Goal: Task Accomplishment & Management: Use online tool/utility

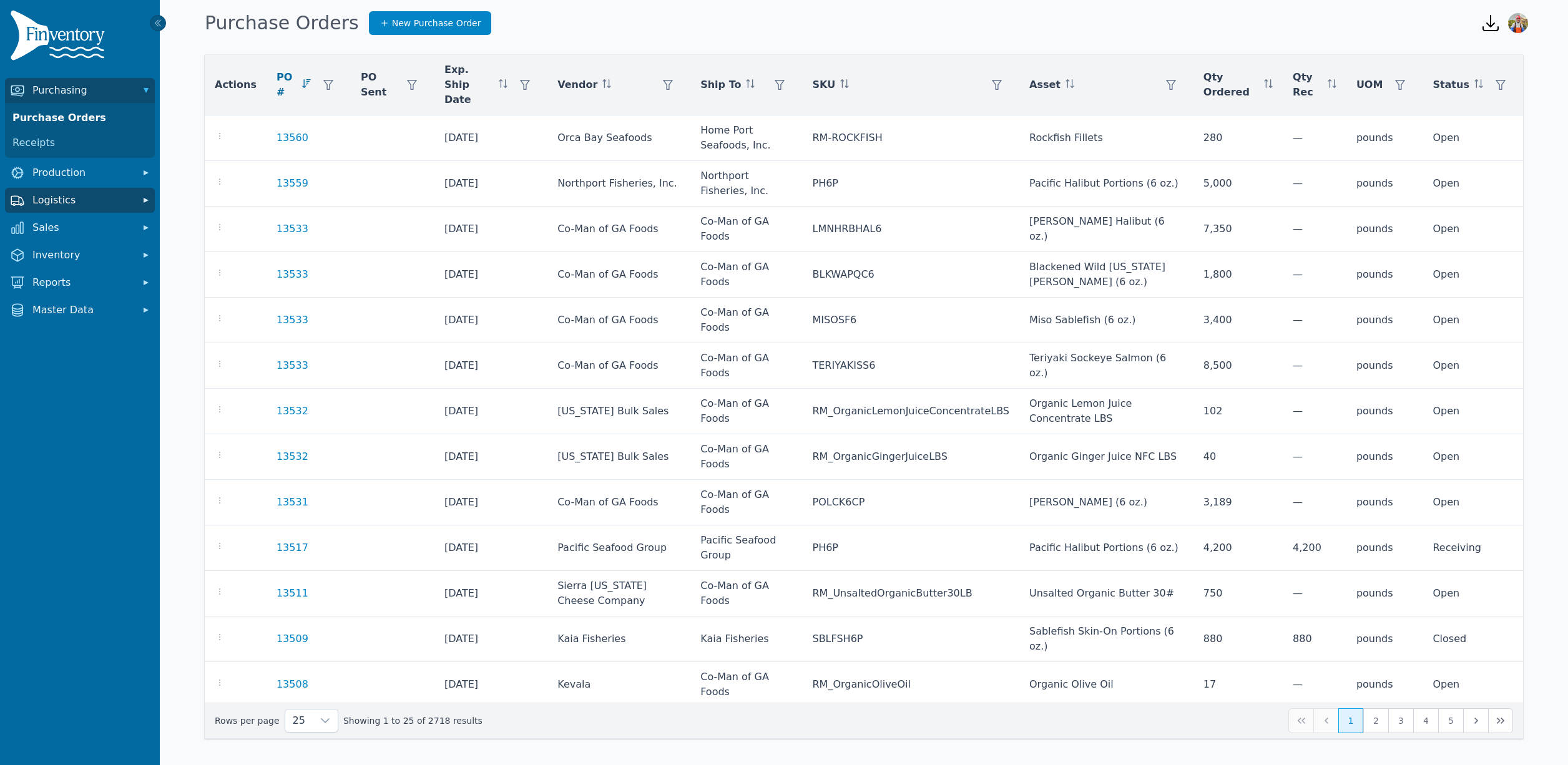
click at [76, 208] on button "Logistics" at bounding box center [80, 200] width 150 height 25
click at [72, 226] on link "Transfer Orders" at bounding box center [80, 228] width 145 height 25
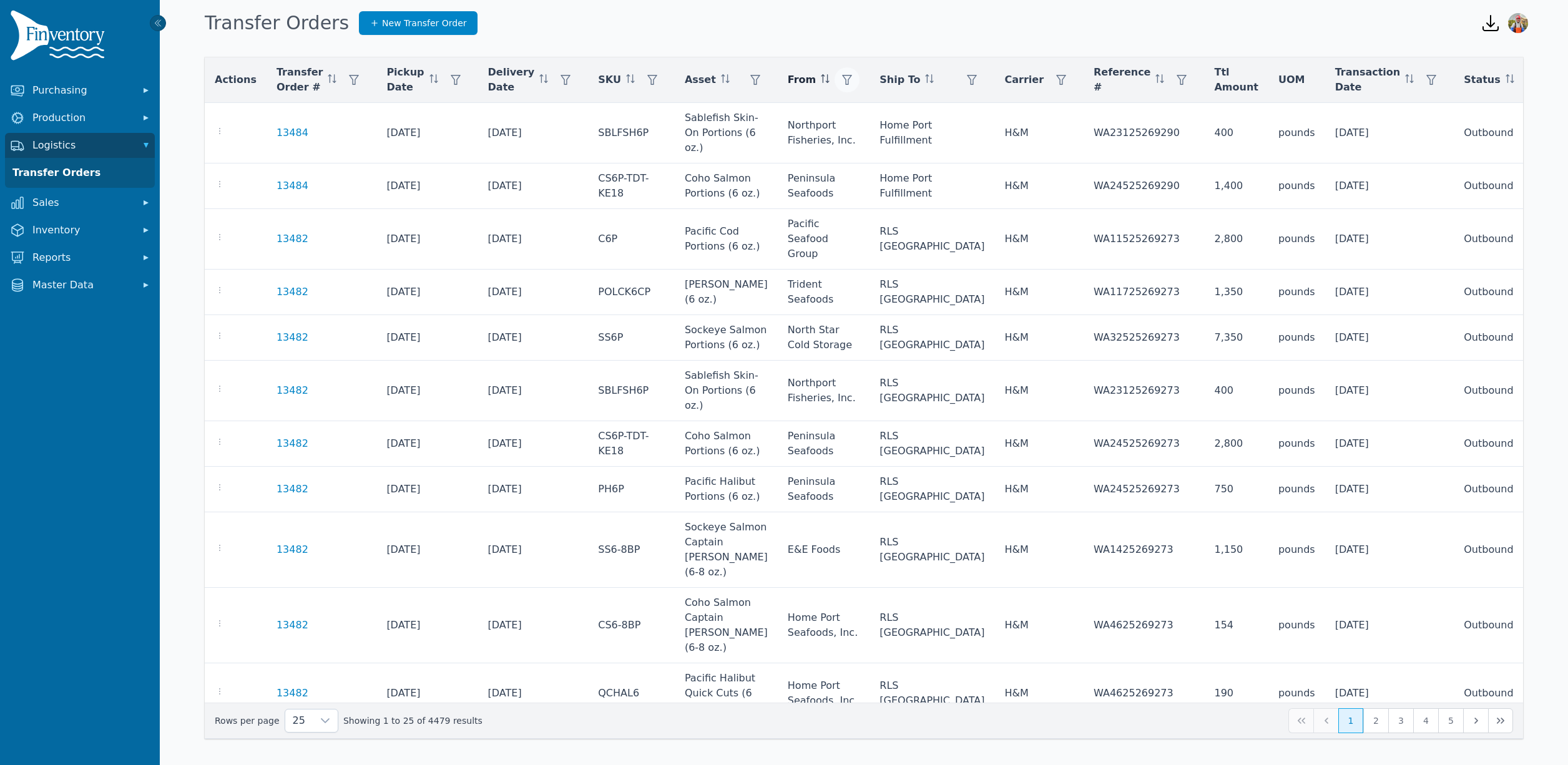
click at [860, 84] on button "button" at bounding box center [847, 80] width 25 height 25
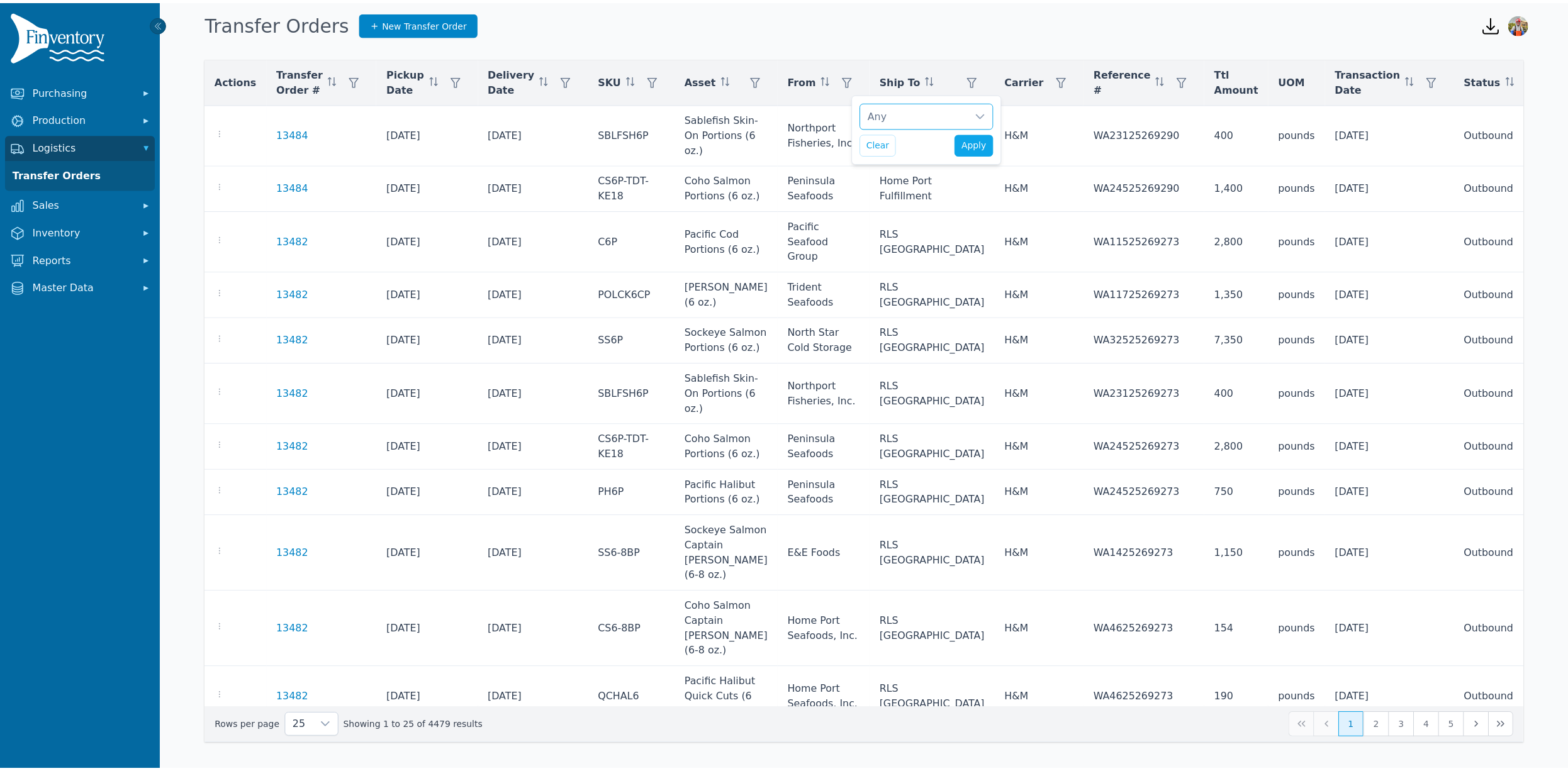
scroll to position [13, 9]
click at [915, 110] on div "Any" at bounding box center [921, 115] width 108 height 25
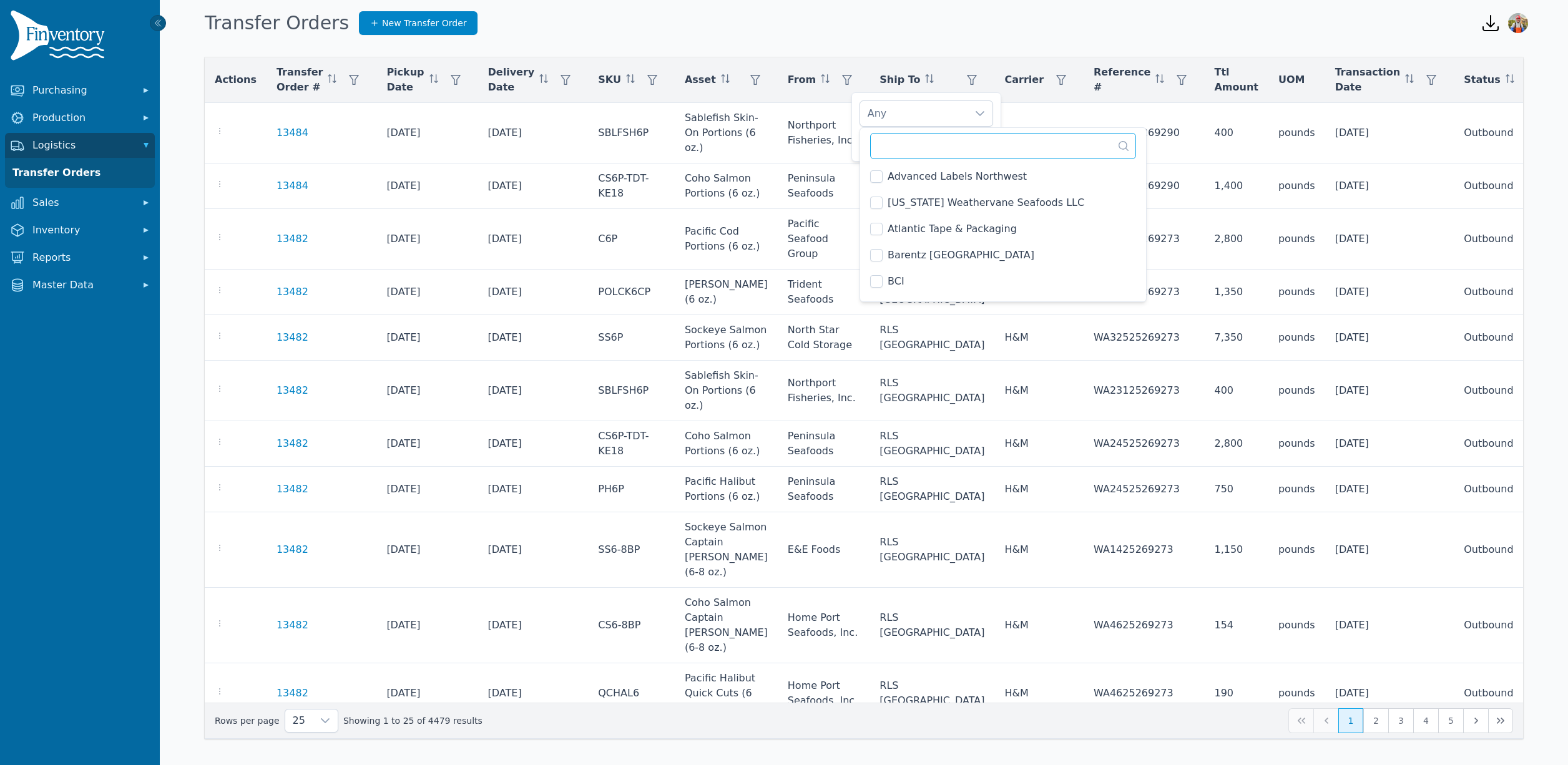
click at [911, 148] on input "text" at bounding box center [1003, 146] width 266 height 26
type input "***"
click at [856, 146] on div "[PERSON_NAME] [GEOGRAPHIC_DATA] Clear Apply" at bounding box center [926, 127] width 150 height 69
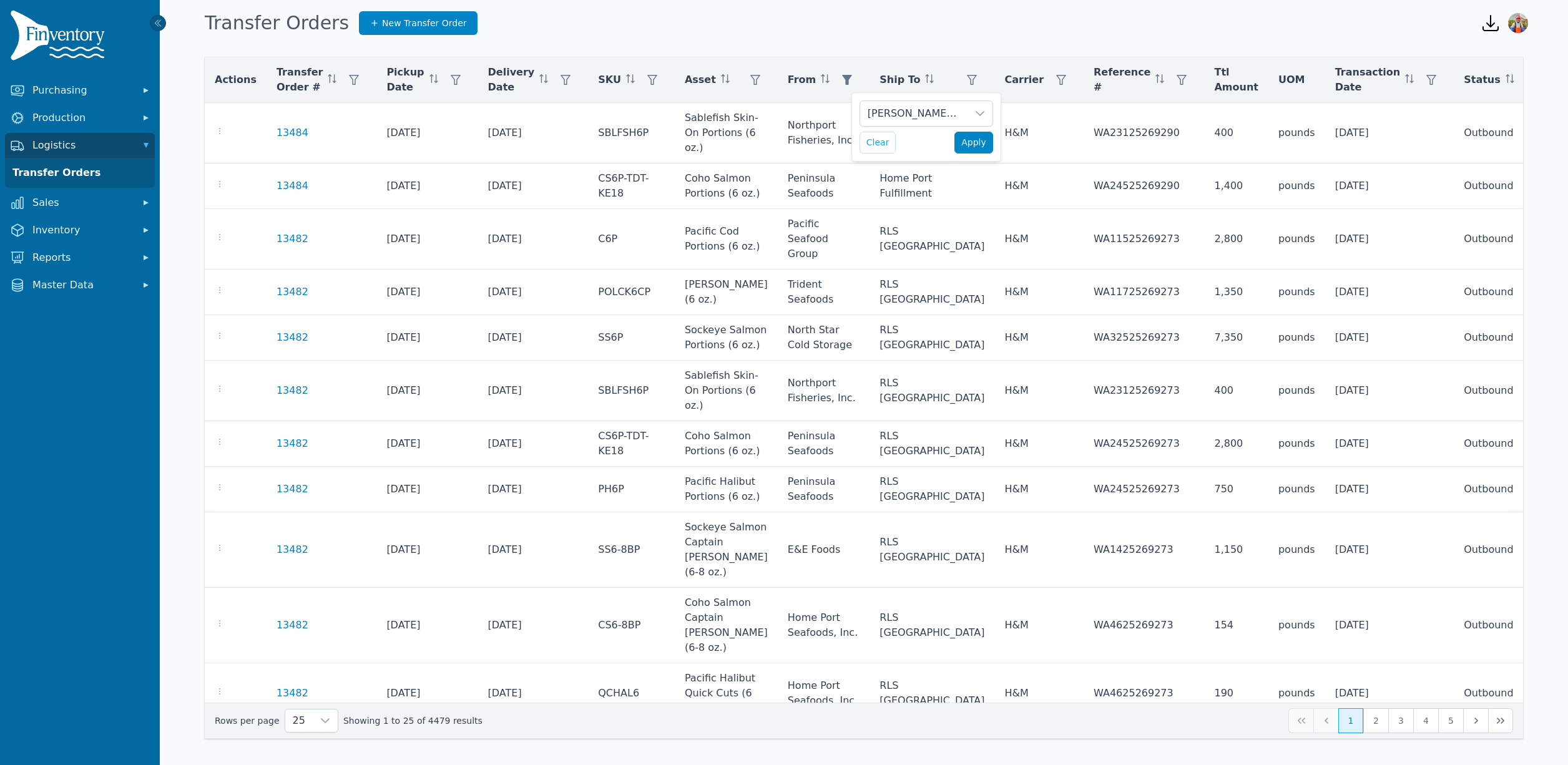
click at [983, 149] on span "Apply" at bounding box center [974, 143] width 25 height 13
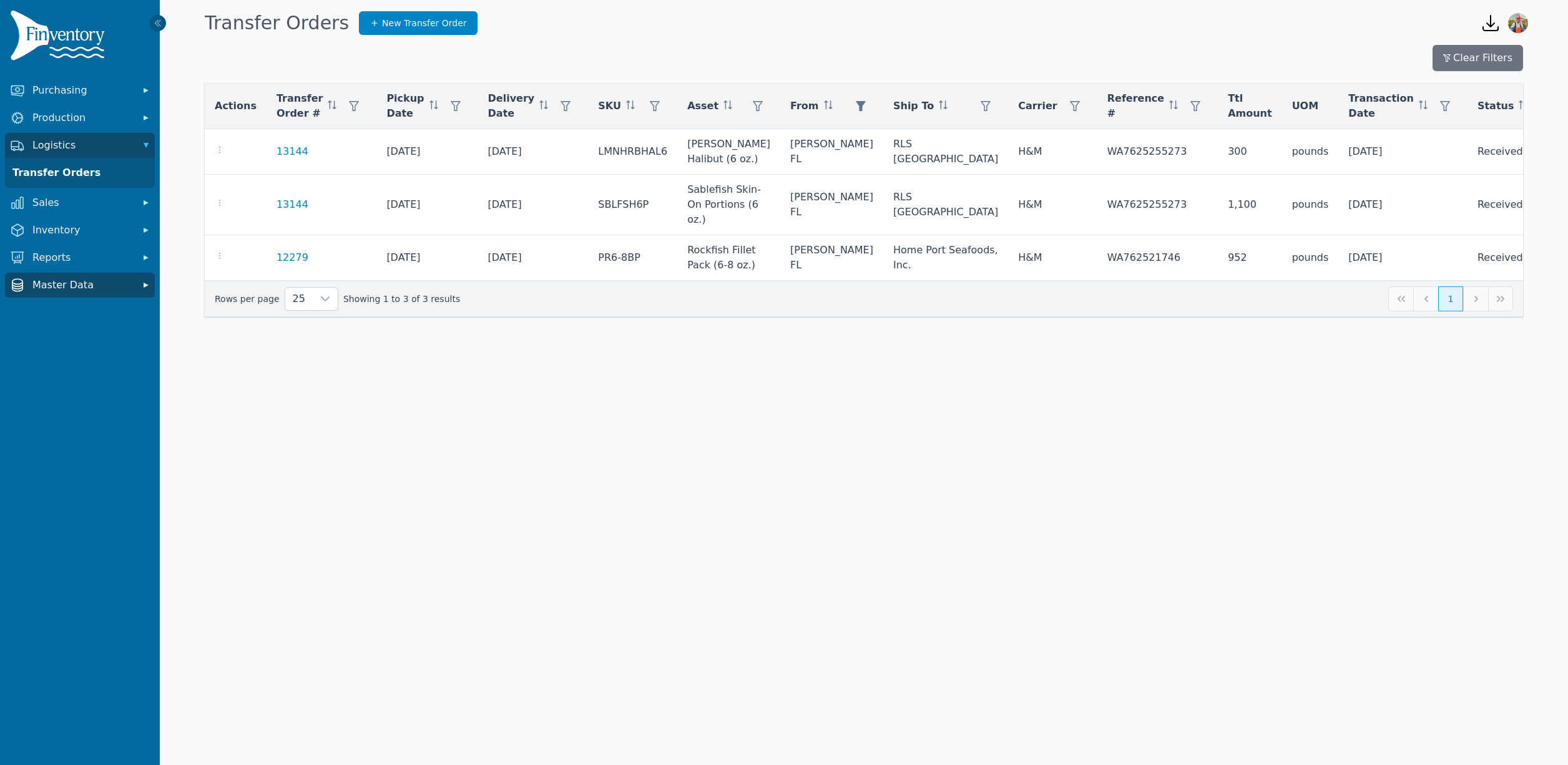
click at [77, 287] on span "Master Data" at bounding box center [82, 285] width 100 height 15
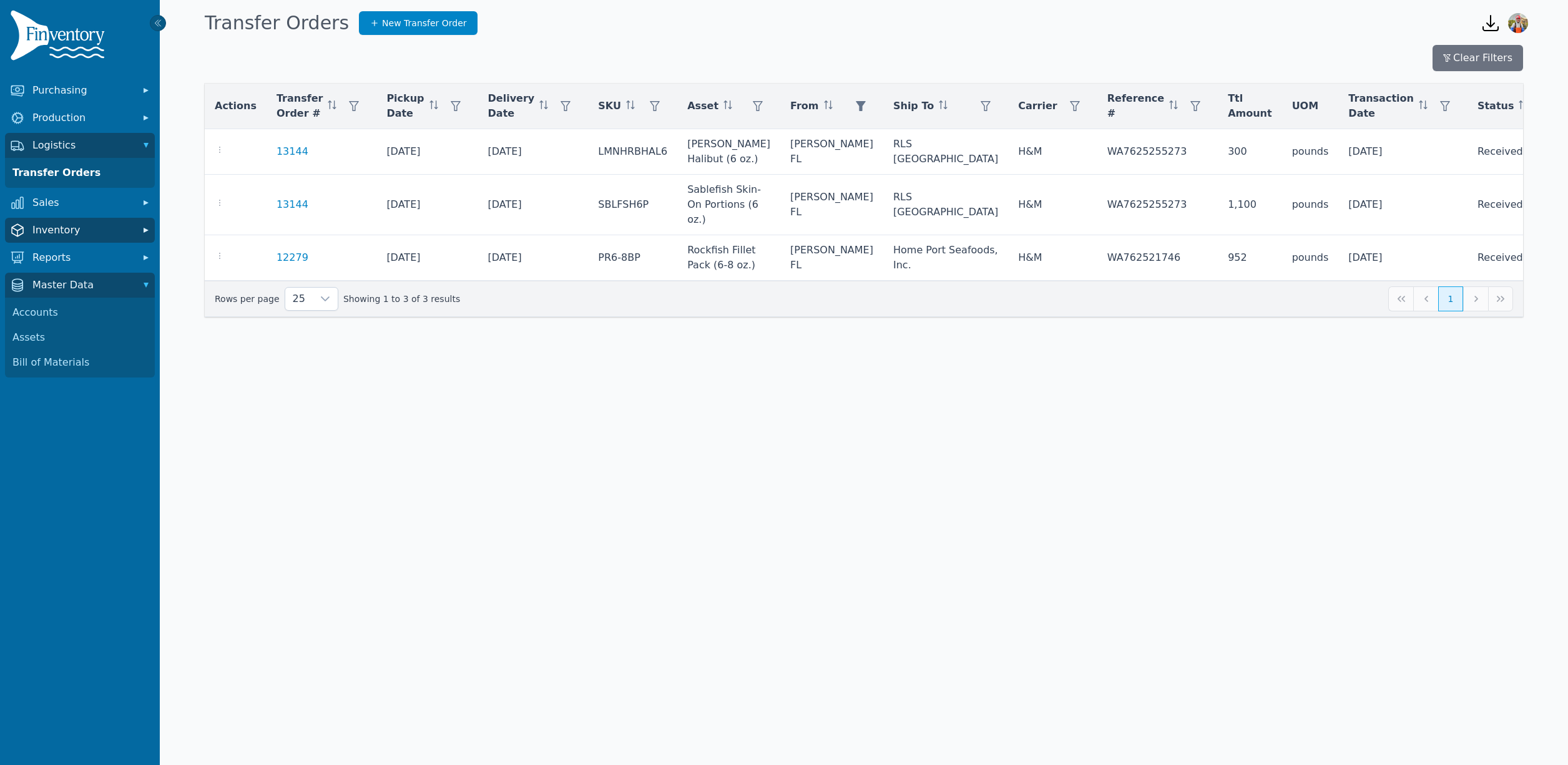
click at [88, 233] on span "Inventory" at bounding box center [82, 230] width 100 height 15
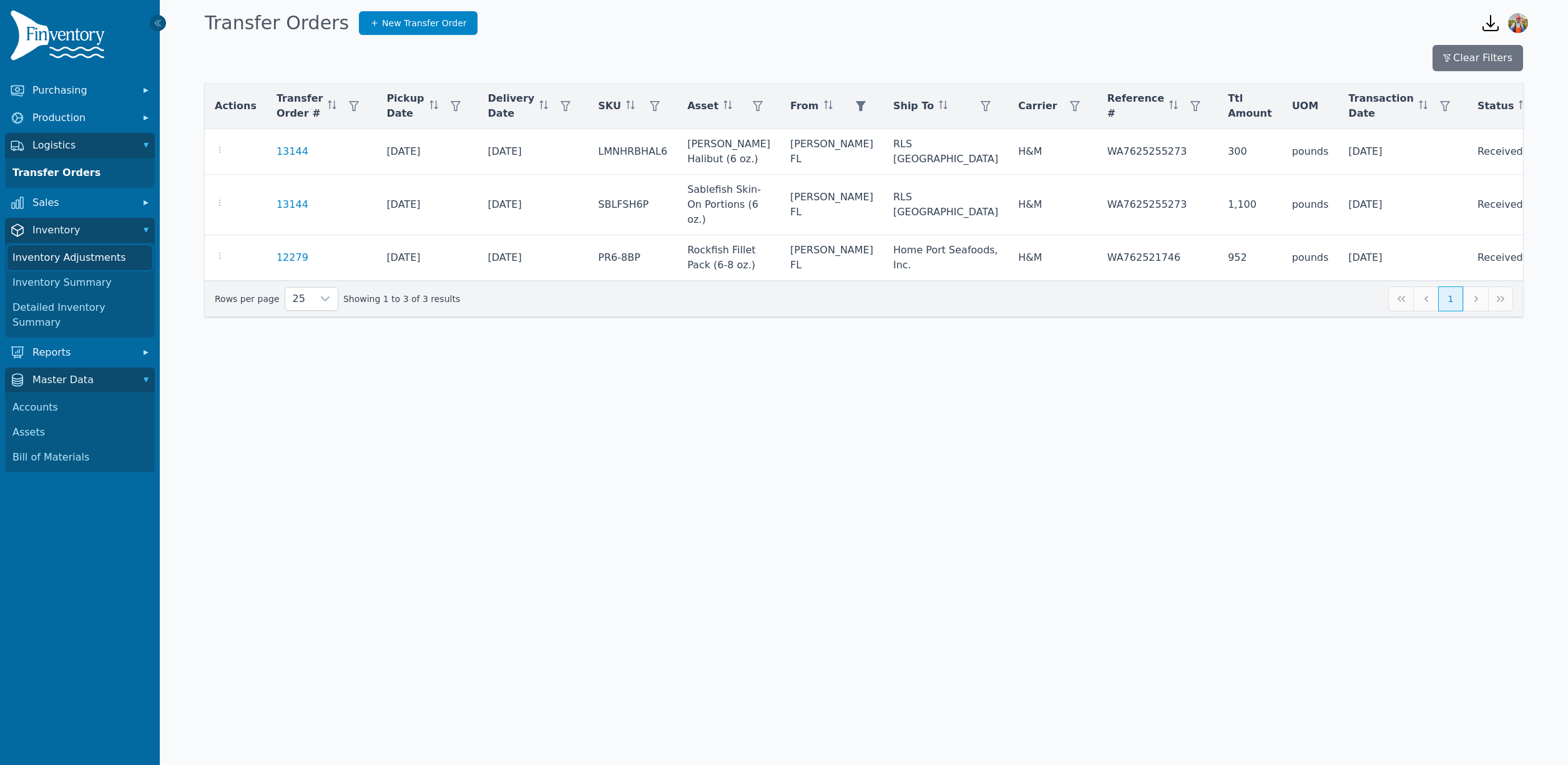
click at [77, 259] on link "Inventory Adjustments" at bounding box center [80, 258] width 145 height 25
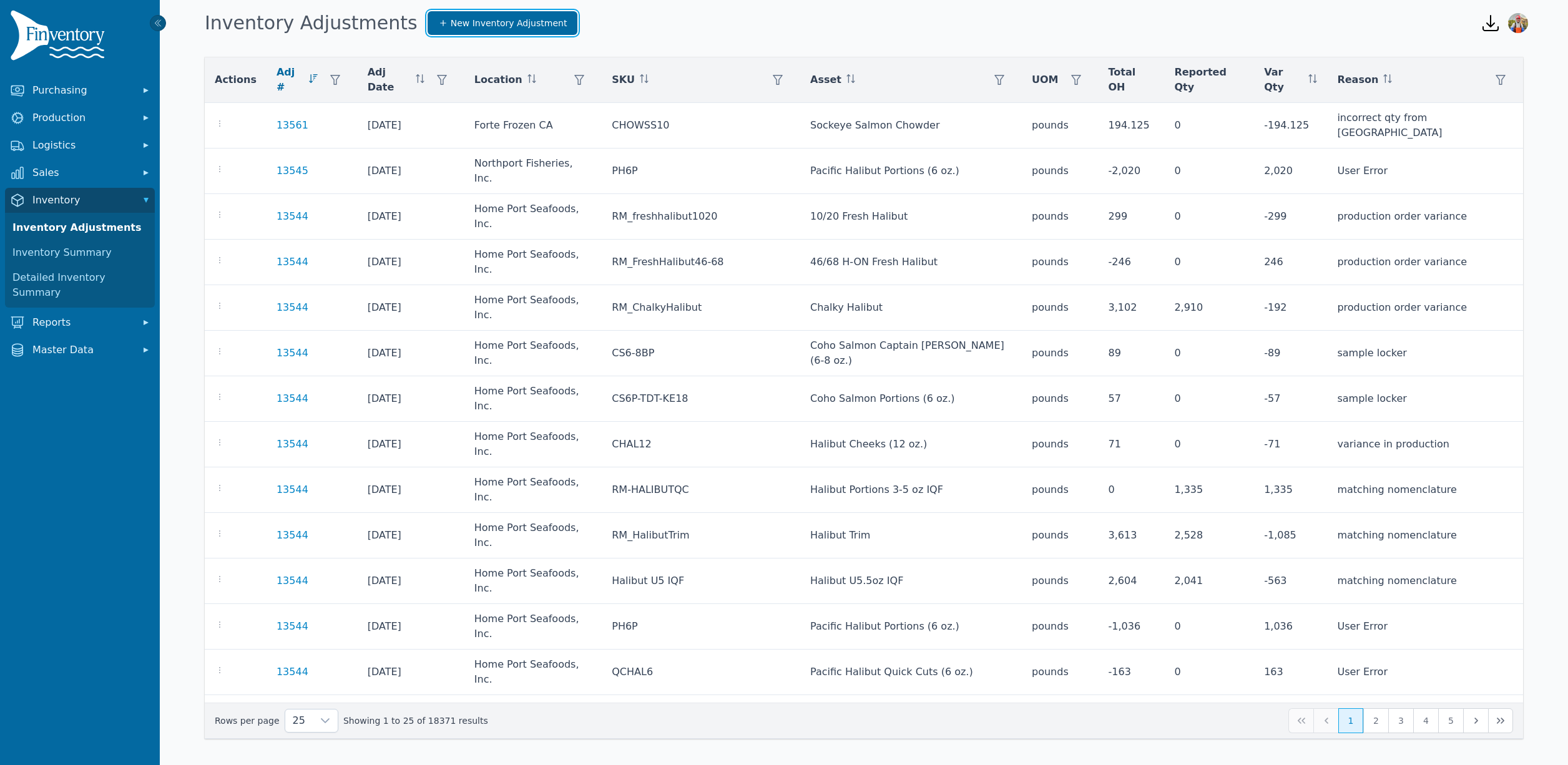
click at [488, 26] on span "New Inventory Adjustment" at bounding box center [508, 23] width 116 height 13
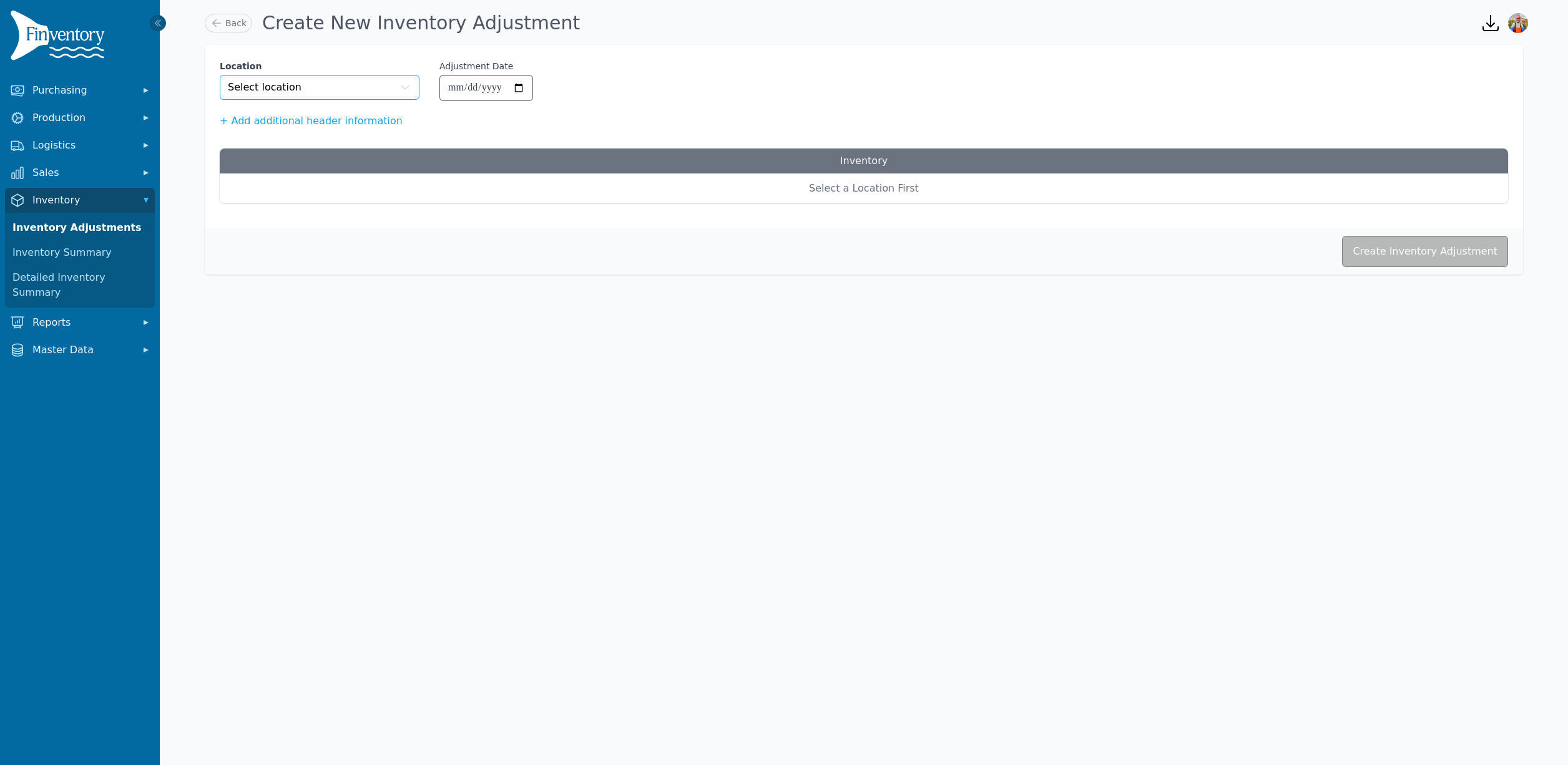
click at [357, 88] on button "Select location" at bounding box center [319, 88] width 200 height 25
type input "*"
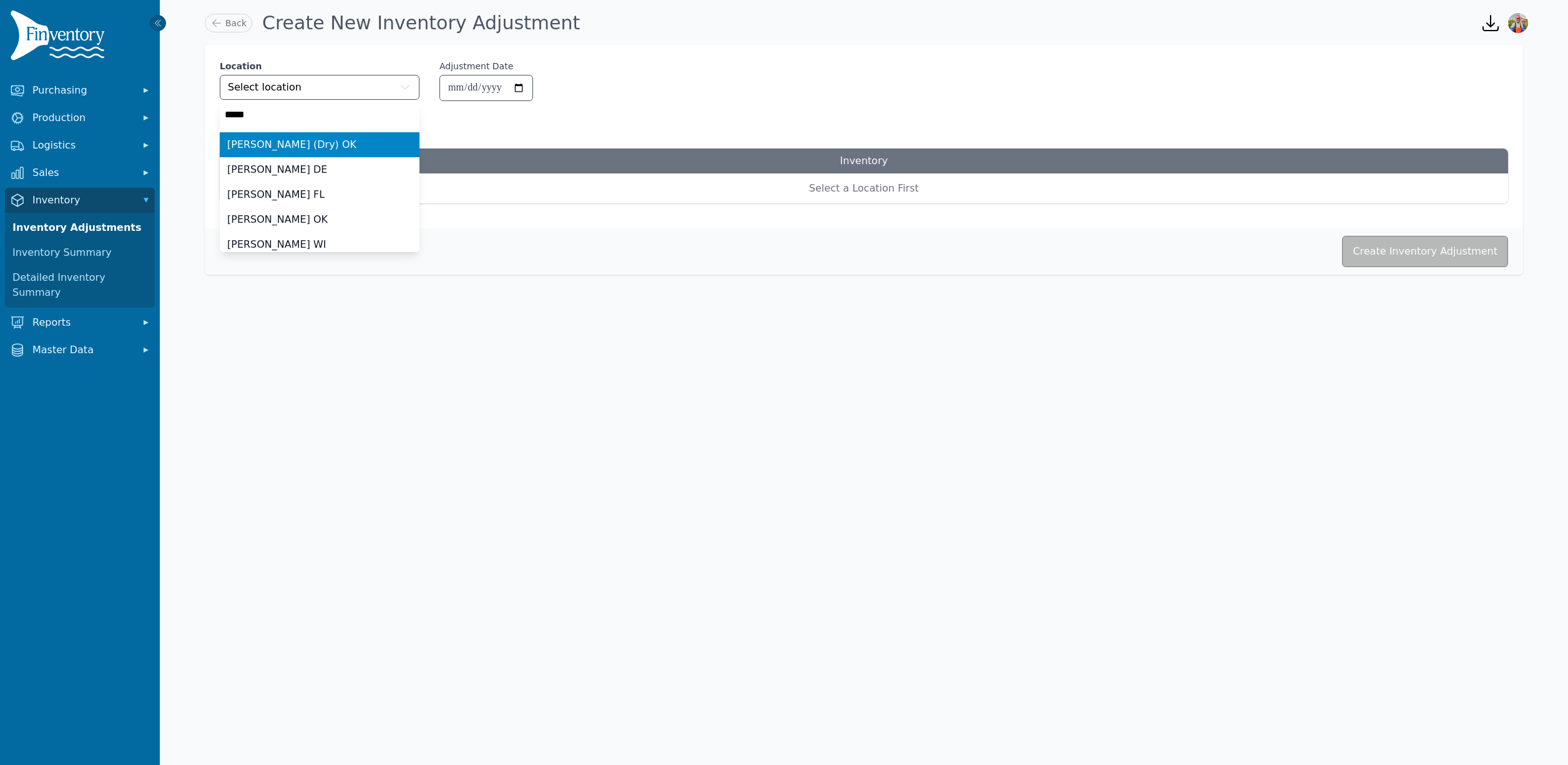
type input "******"
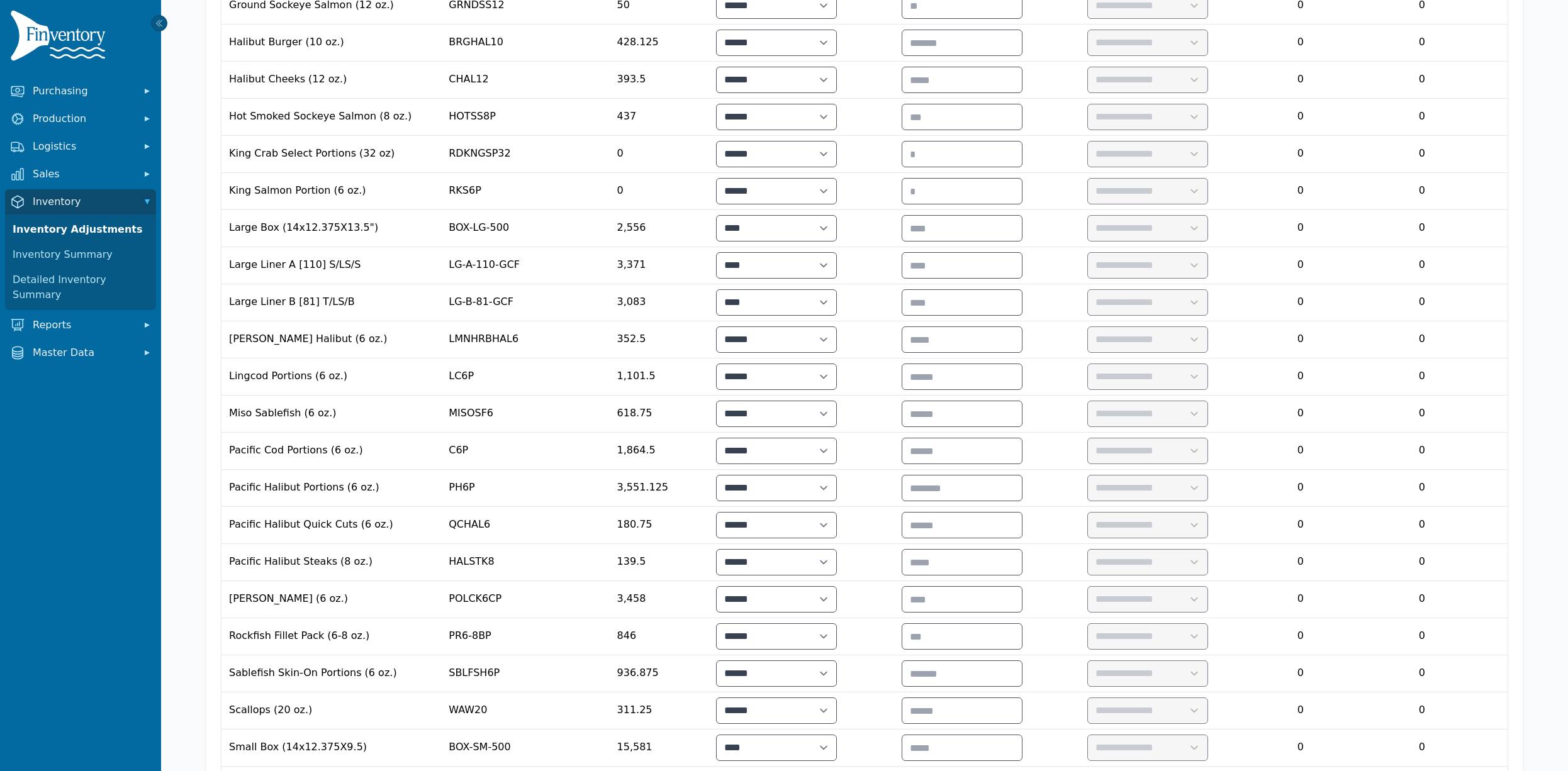
scroll to position [717, 0]
click at [1021, 37] on input "number" at bounding box center [962, 44] width 119 height 25
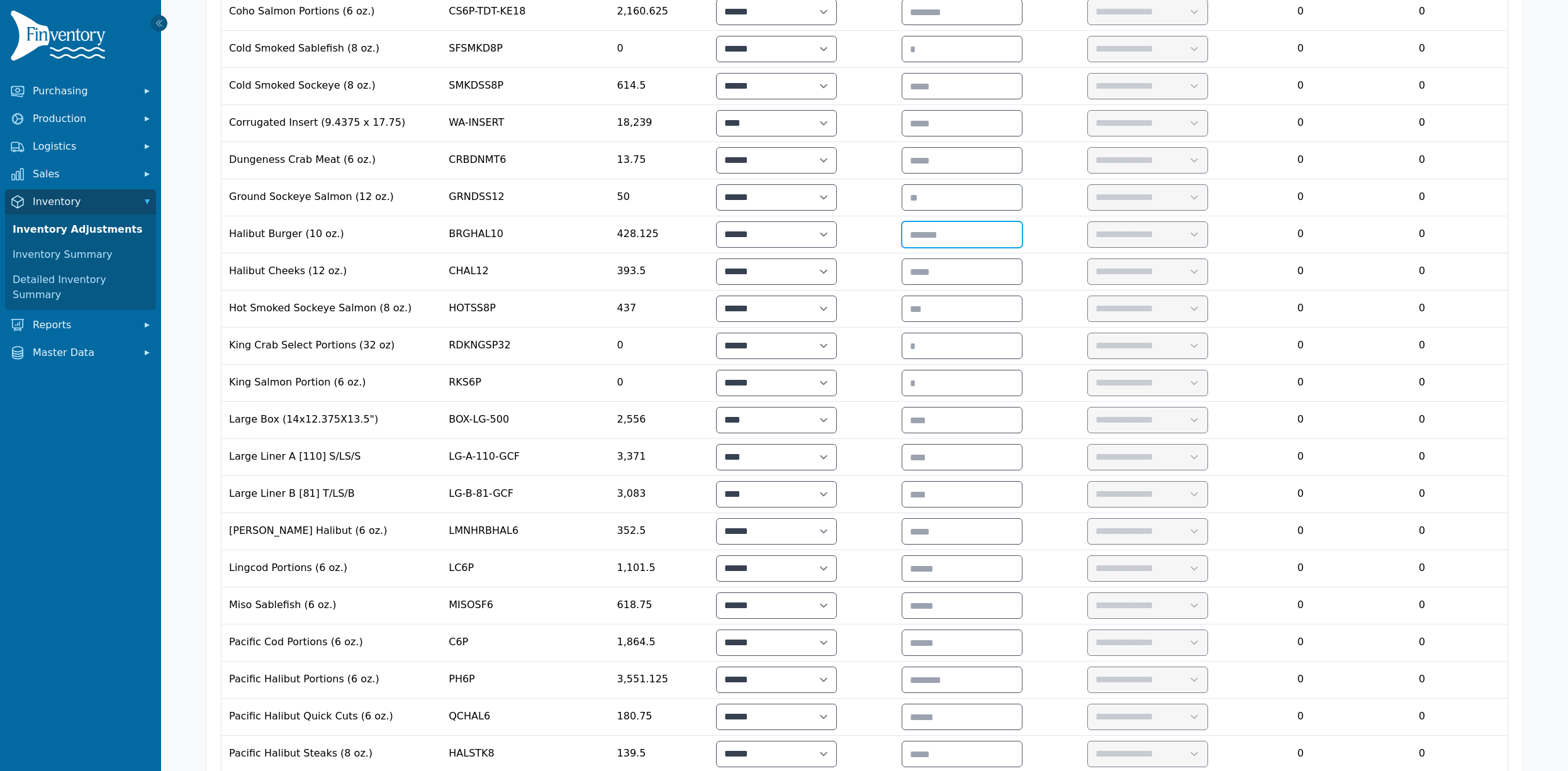
type input "*"
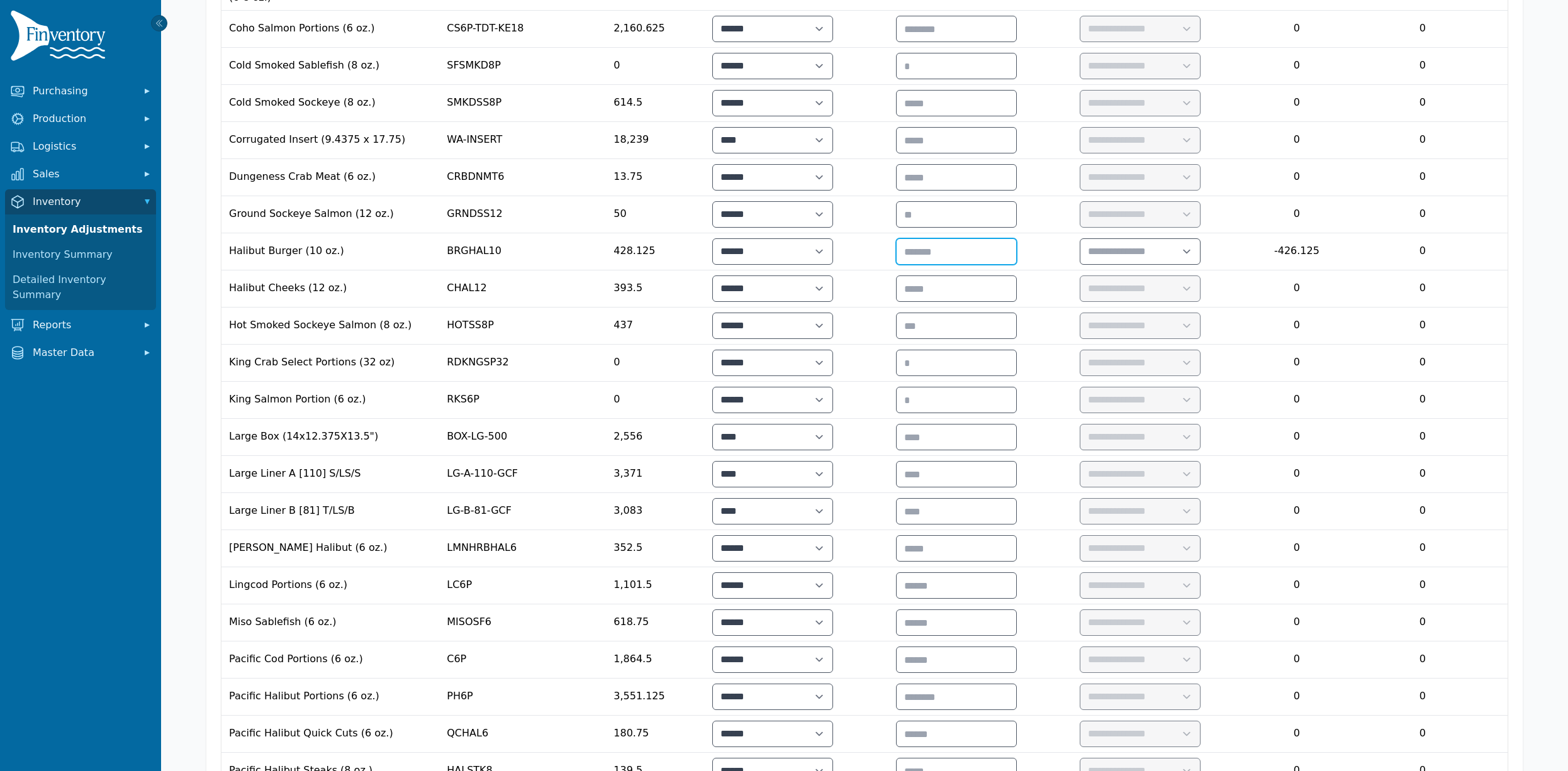
scroll to position [508, 0]
